Goal: Task Accomplishment & Management: Use online tool/utility

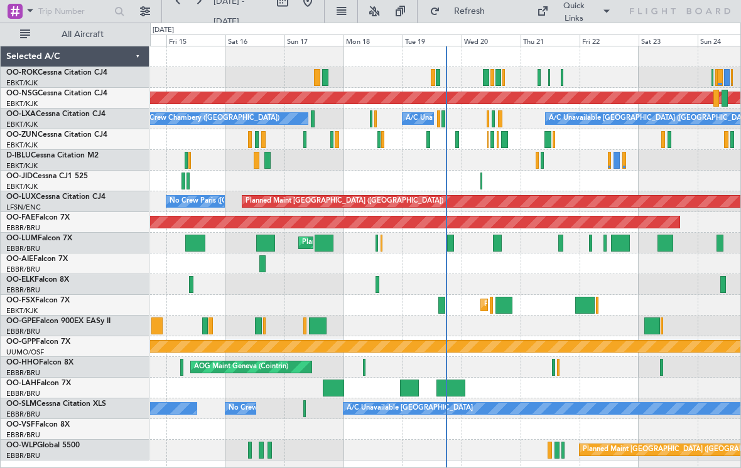
click at [480, 176] on div at bounding box center [481, 181] width 2 height 17
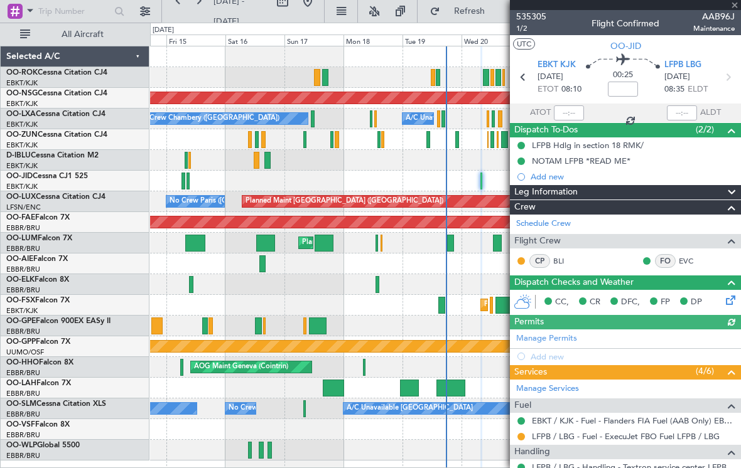
click at [736, 8] on div at bounding box center [625, 5] width 231 height 10
click at [735, 4] on span at bounding box center [734, 5] width 13 height 11
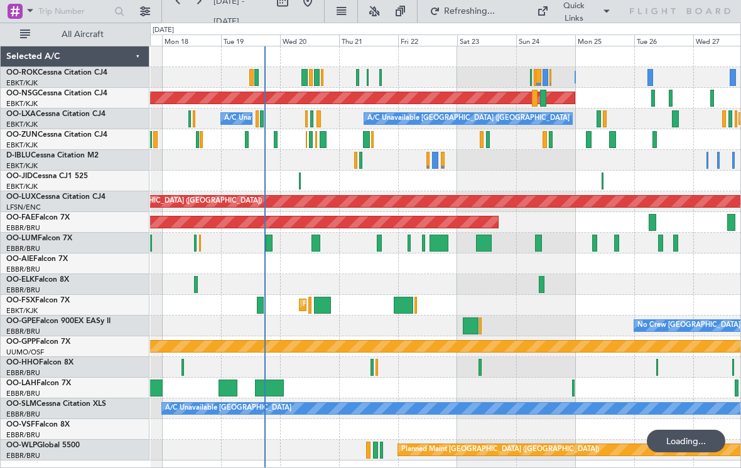
click at [595, 179] on div at bounding box center [445, 181] width 590 height 21
click at [599, 183] on div at bounding box center [445, 181] width 590 height 21
click at [603, 180] on div at bounding box center [602, 181] width 2 height 17
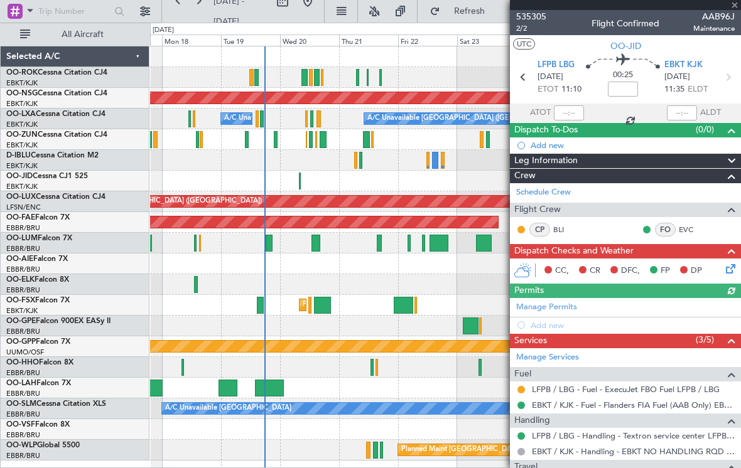
click at [736, 4] on div at bounding box center [625, 5] width 231 height 10
click at [735, 5] on span at bounding box center [734, 5] width 13 height 11
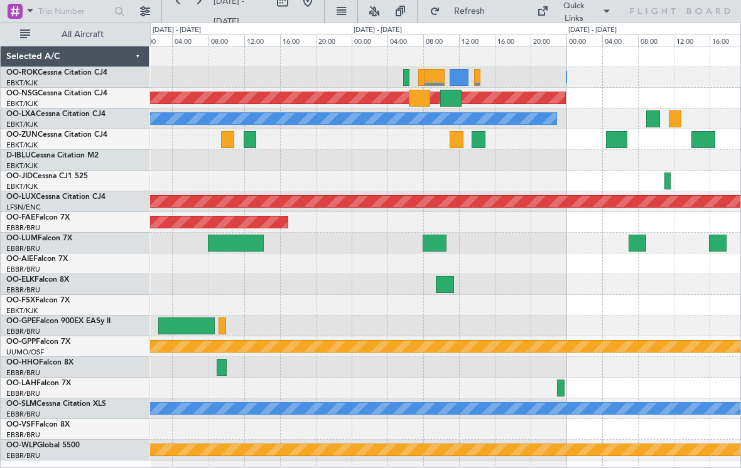
click at [461, 93] on div at bounding box center [450, 98] width 21 height 17
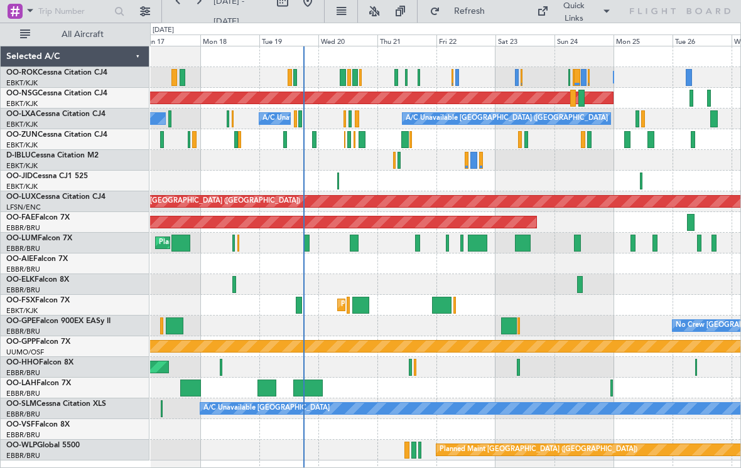
click at [456, 80] on div at bounding box center [456, 77] width 3 height 17
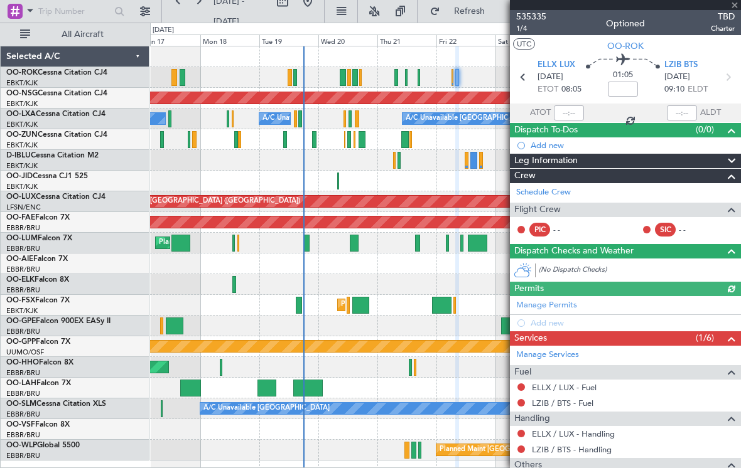
click at [736, 6] on div at bounding box center [625, 5] width 231 height 10
click at [737, 4] on span at bounding box center [734, 5] width 13 height 11
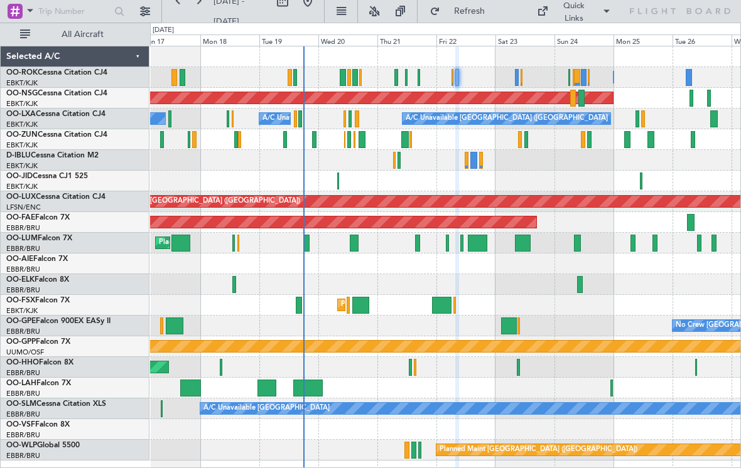
type input "0"
click at [416, 80] on div "Owner [GEOGRAPHIC_DATA]-[GEOGRAPHIC_DATA] Owner [GEOGRAPHIC_DATA]-[GEOGRAPHIC_D…" at bounding box center [445, 77] width 590 height 21
click at [419, 77] on div at bounding box center [418, 77] width 3 height 17
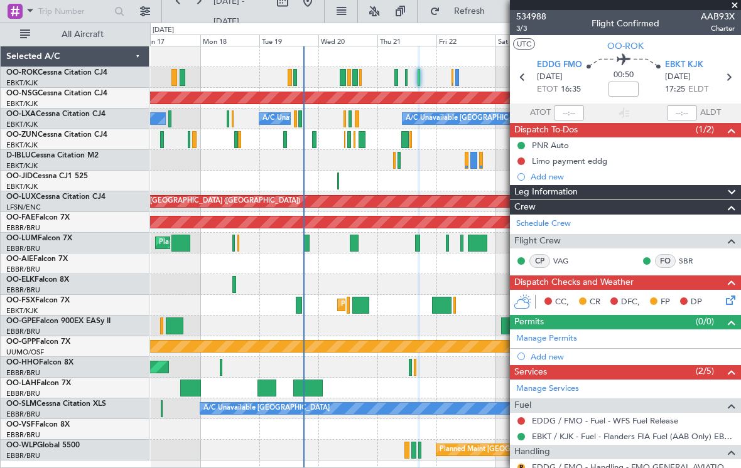
click at [737, 9] on span at bounding box center [734, 5] width 13 height 11
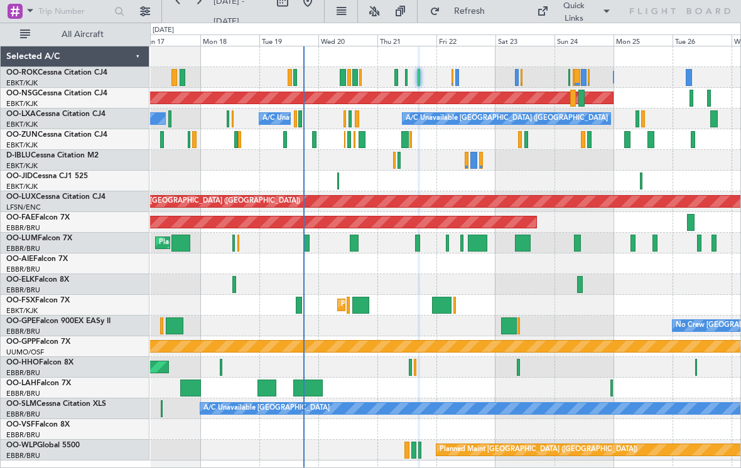
type input "0"
click at [511, 79] on div "Owner [GEOGRAPHIC_DATA]-[GEOGRAPHIC_DATA] Owner [GEOGRAPHIC_DATA]-[GEOGRAPHIC_D…" at bounding box center [445, 77] width 590 height 21
click at [515, 77] on div at bounding box center [517, 77] width 4 height 17
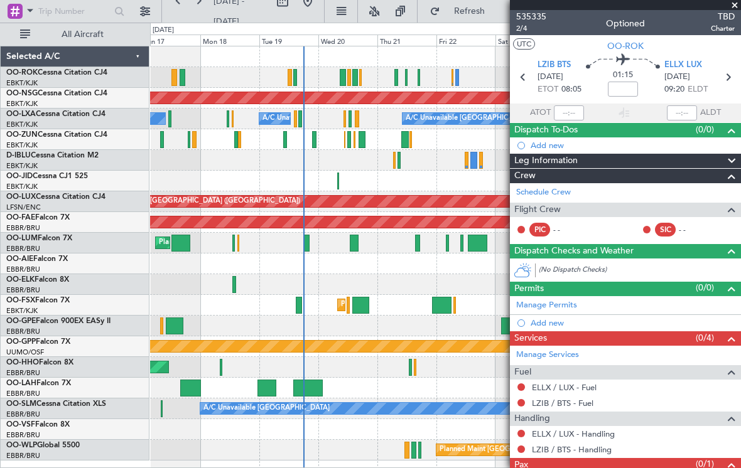
click at [726, 11] on span "TBD" at bounding box center [722, 16] width 24 height 13
click at [729, 10] on span "TBD" at bounding box center [722, 16] width 24 height 13
click at [728, 8] on span at bounding box center [734, 5] width 13 height 11
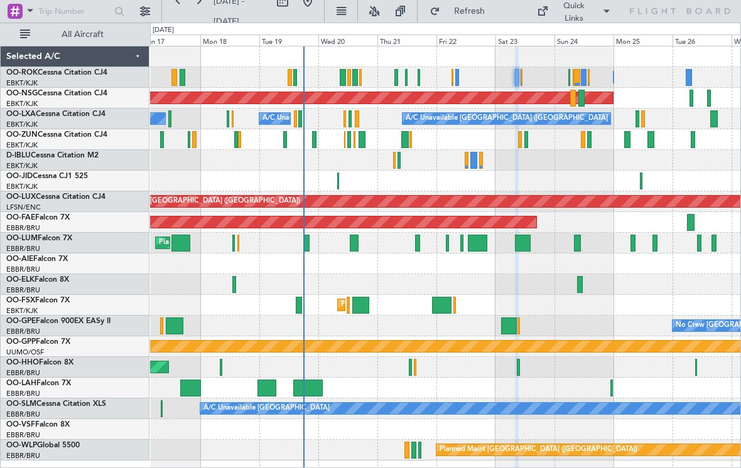
type input "0"
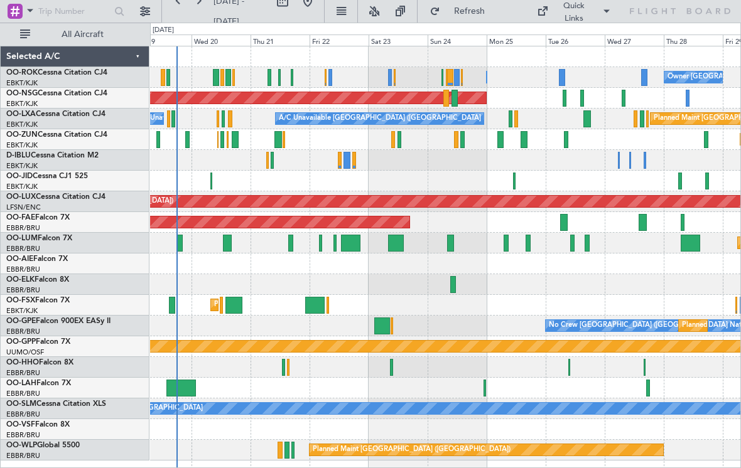
click at [582, 19] on div "Quick Links" at bounding box center [573, 12] width 36 height 24
click at [592, 73] on button "Crew Board" at bounding box center [589, 71] width 94 height 30
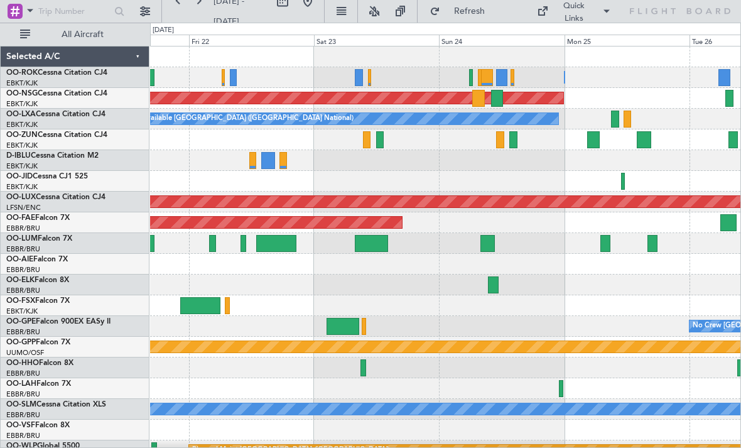
click at [419, 107] on div "Planned Maint [GEOGRAPHIC_DATA] ([GEOGRAPHIC_DATA])" at bounding box center [445, 98] width 590 height 21
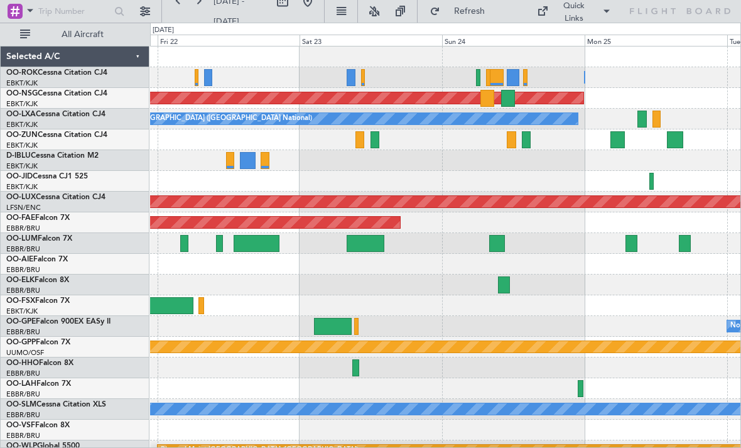
click at [363, 78] on div at bounding box center [363, 77] width 4 height 17
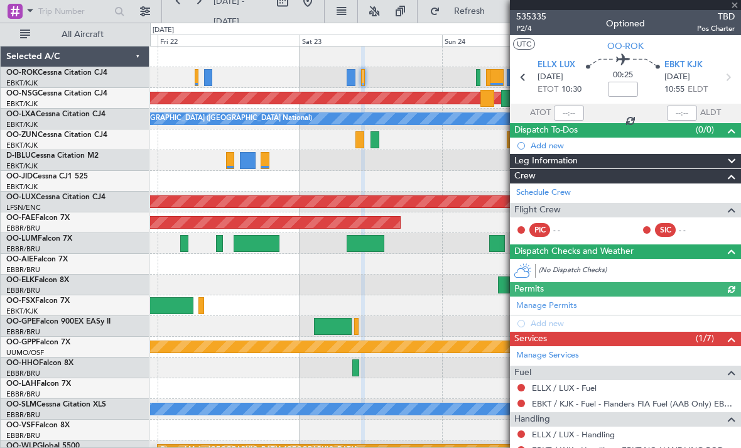
click at [734, 6] on div at bounding box center [625, 5] width 231 height 10
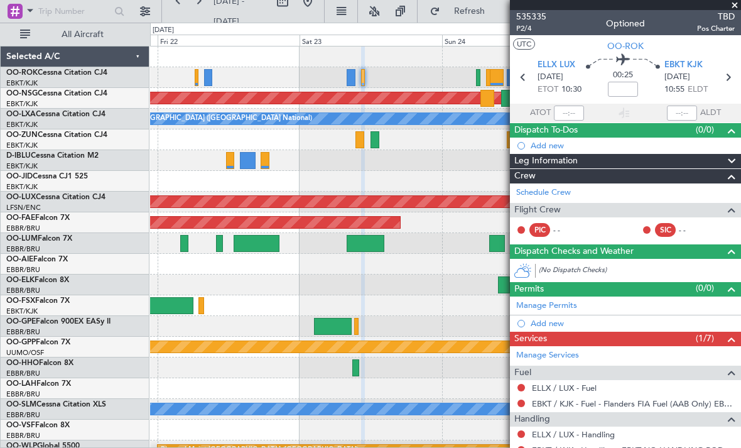
click at [734, 4] on span at bounding box center [734, 5] width 13 height 11
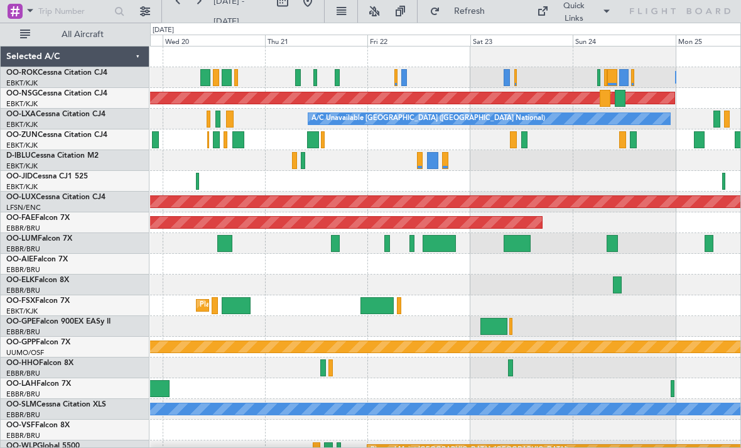
click at [390, 80] on div "Owner [GEOGRAPHIC_DATA]-[GEOGRAPHIC_DATA]" at bounding box center [445, 77] width 590 height 21
click at [395, 78] on div at bounding box center [395, 77] width 3 height 17
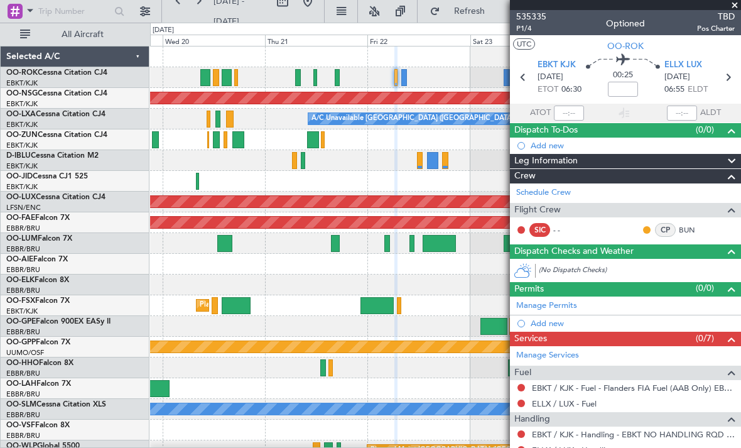
click at [733, 7] on span at bounding box center [734, 5] width 13 height 11
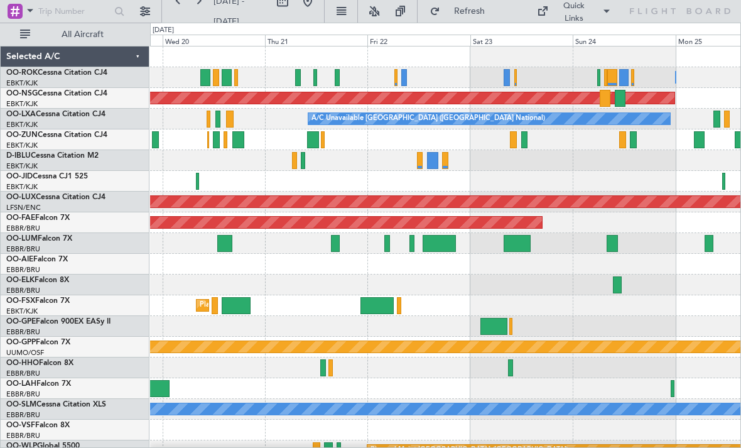
click at [337, 77] on div at bounding box center [337, 77] width 4 height 17
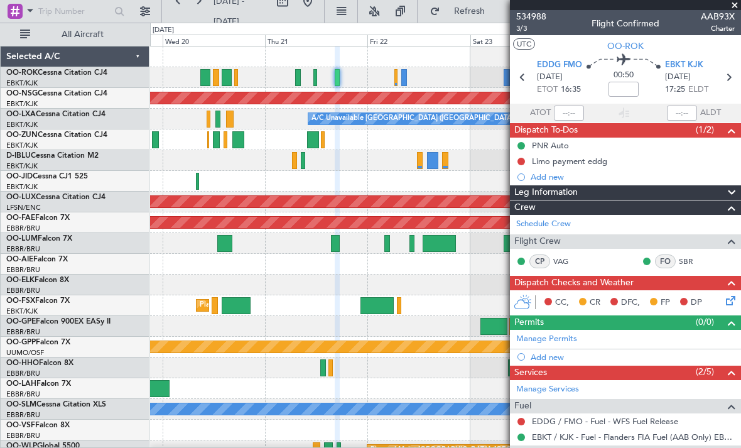
click at [733, 8] on span at bounding box center [734, 5] width 13 height 11
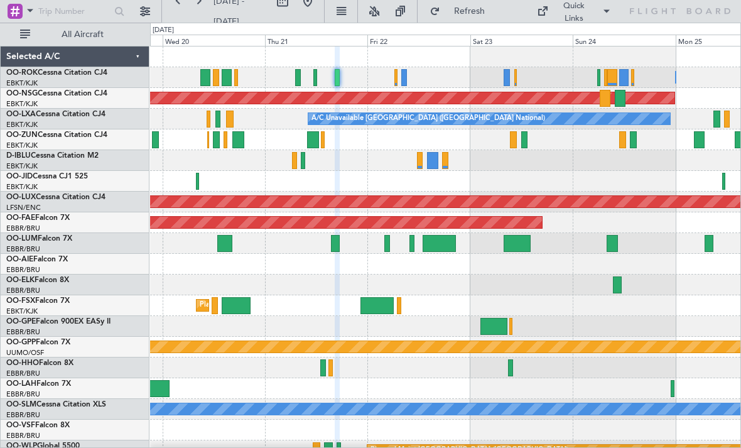
type input "0"
click at [393, 77] on div "Owner [GEOGRAPHIC_DATA]-[GEOGRAPHIC_DATA]" at bounding box center [445, 77] width 590 height 21
click at [396, 78] on div at bounding box center [395, 77] width 3 height 17
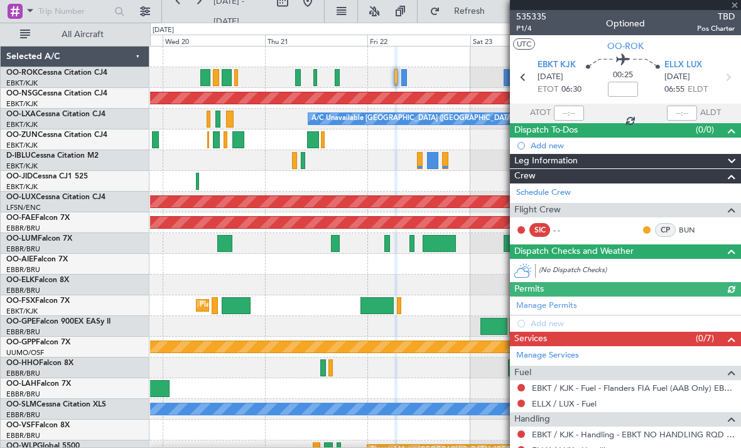
click at [735, 1] on div at bounding box center [625, 5] width 231 height 10
click at [737, 4] on div at bounding box center [625, 5] width 231 height 10
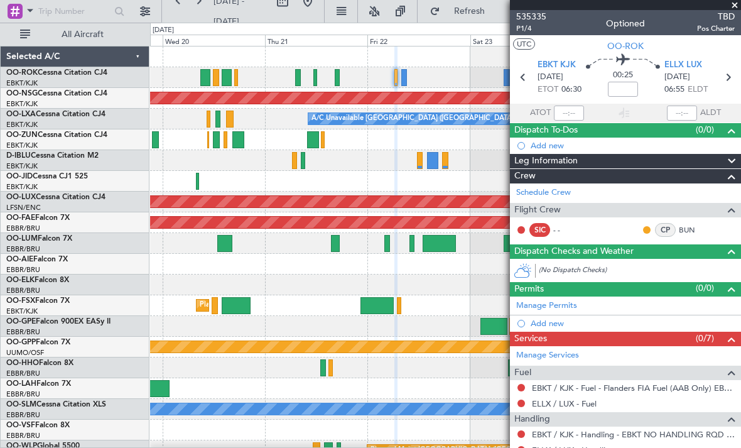
click at [734, 9] on span at bounding box center [734, 5] width 13 height 11
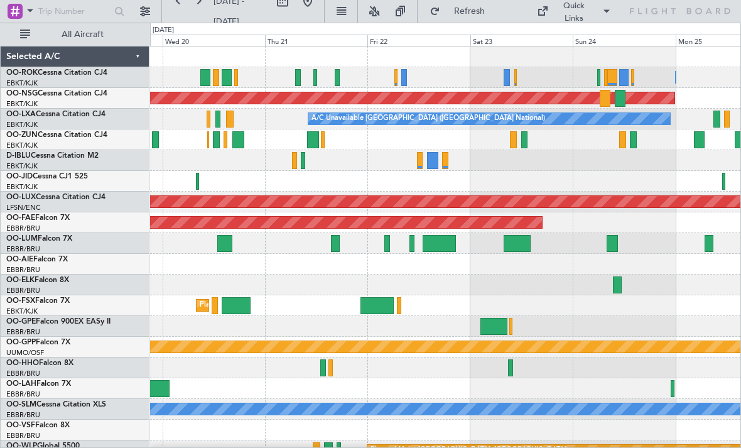
click at [402, 78] on div at bounding box center [404, 77] width 6 height 17
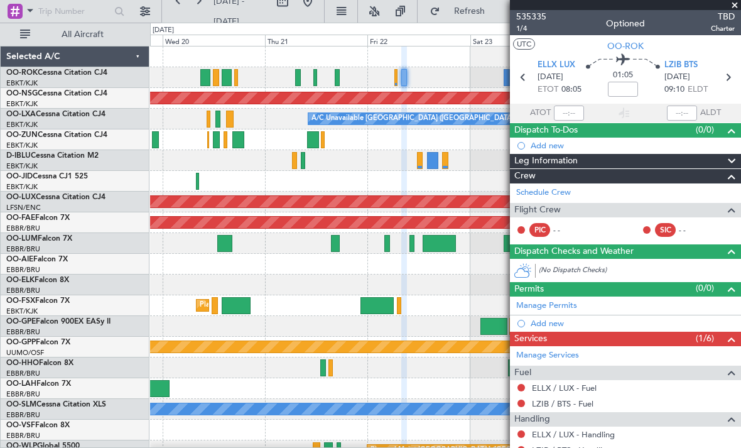
click at [736, 5] on span at bounding box center [734, 5] width 13 height 11
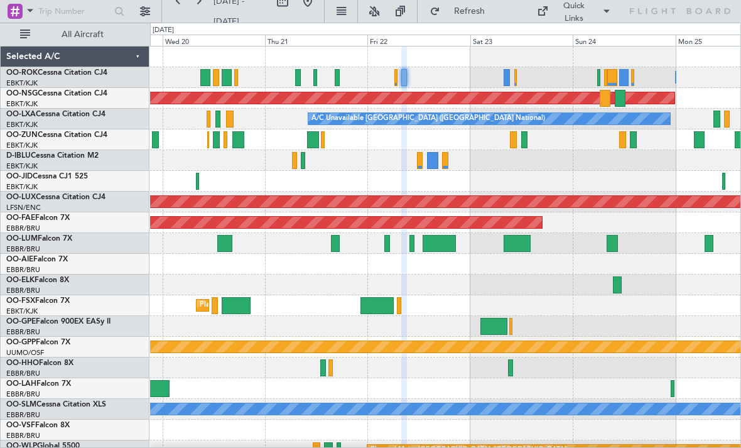
type input "0"
